Goal: Transaction & Acquisition: Purchase product/service

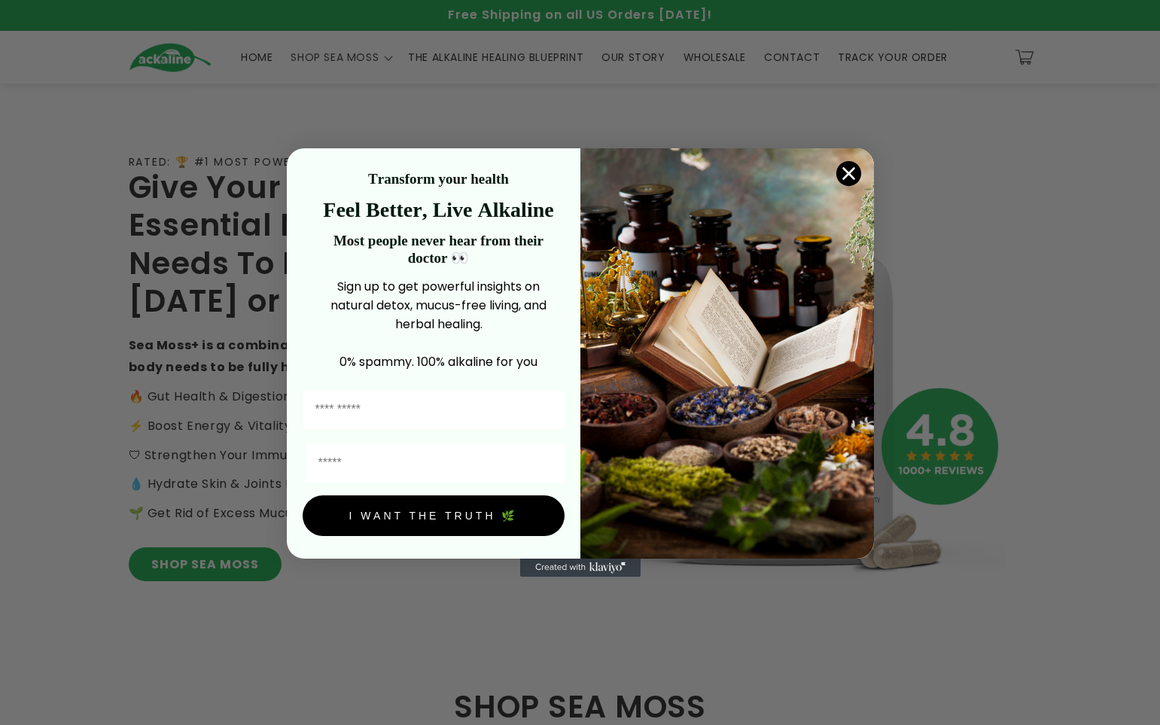
click at [843, 166] on circle "Close dialog" at bounding box center [848, 173] width 25 height 25
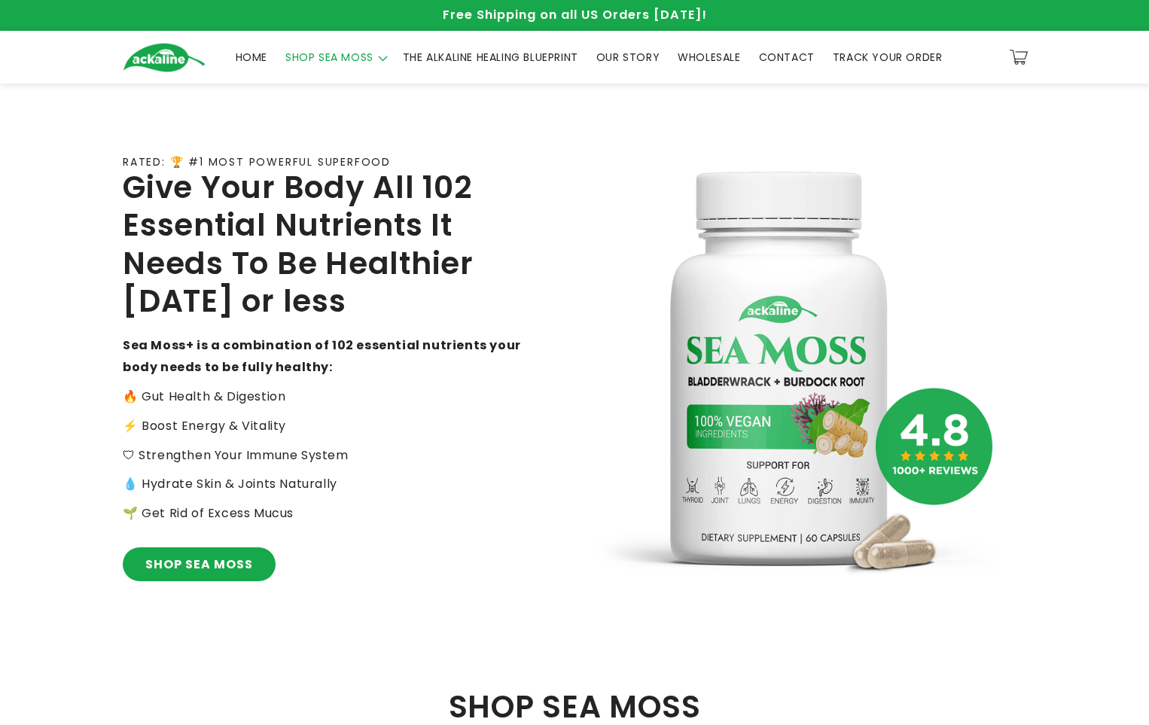
click at [308, 53] on span "SHOP SEA MOSS" at bounding box center [329, 57] width 88 height 14
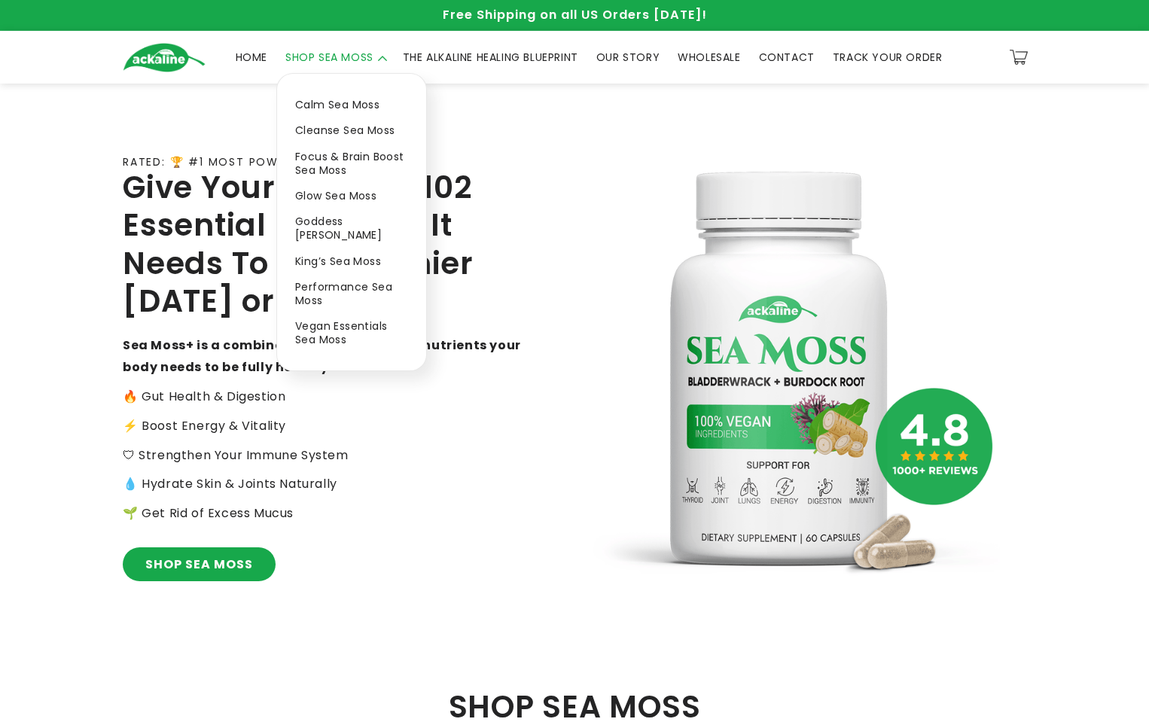
click at [333, 108] on link "Calm Sea Moss" at bounding box center [351, 105] width 149 height 26
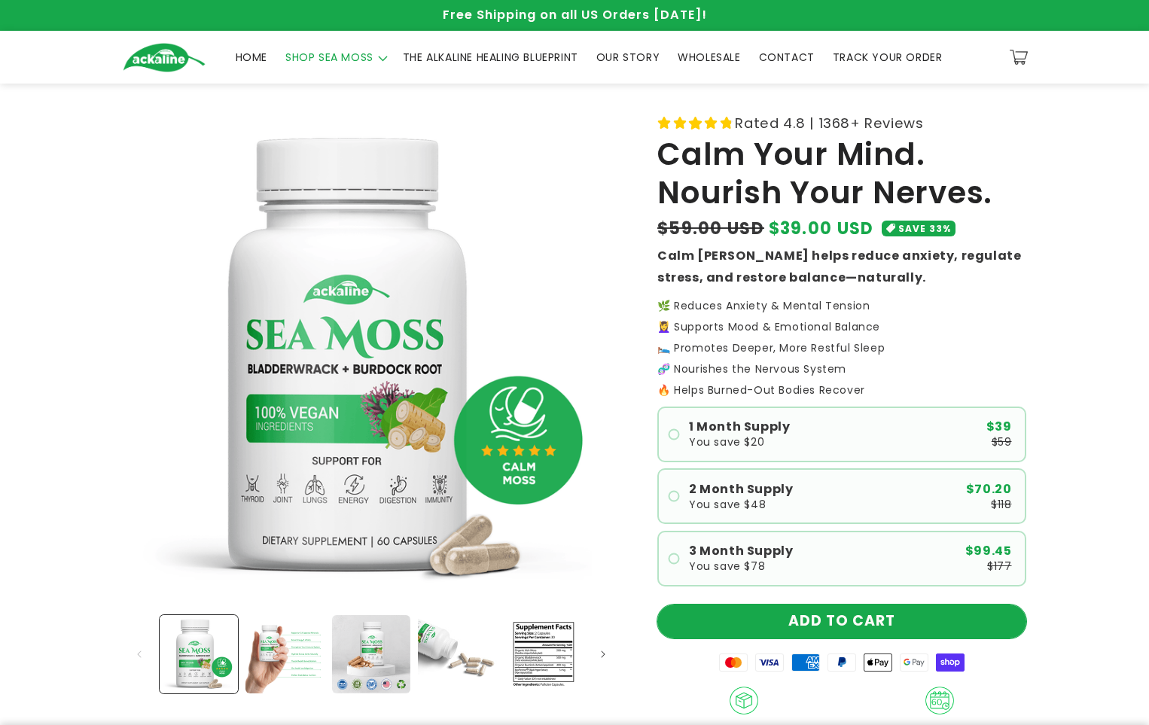
click at [873, 616] on button "ADD TO CART" at bounding box center [841, 622] width 369 height 34
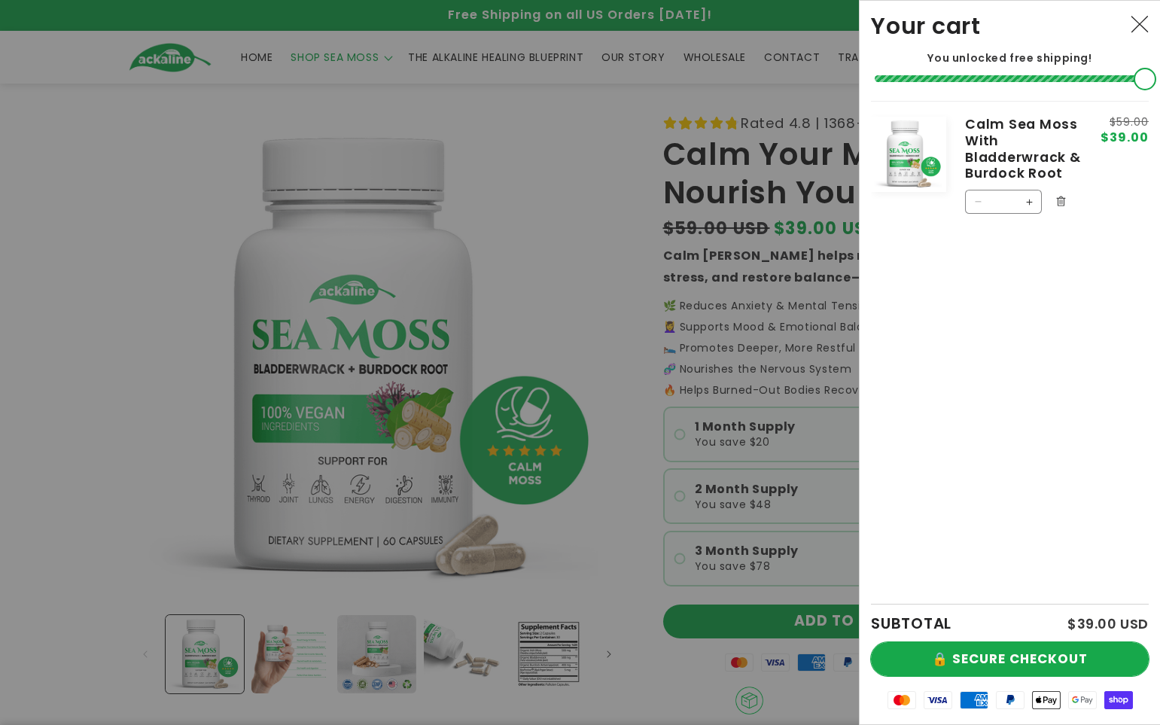
click at [963, 651] on button "🔒 SECURE CHECKOUT" at bounding box center [1010, 659] width 278 height 34
